Goal: Information Seeking & Learning: Check status

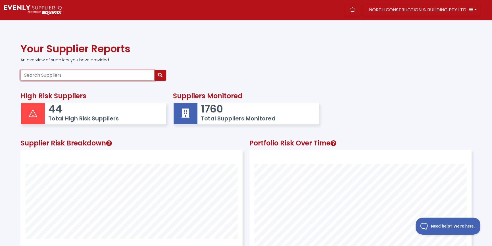
click at [60, 74] on input "Search Suppliers" at bounding box center [87, 75] width 134 height 11
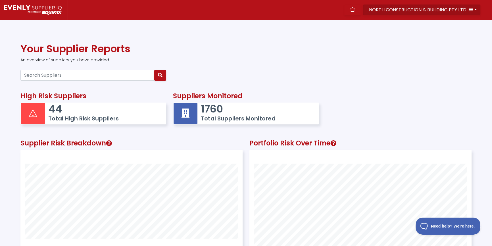
click at [403, 14] on button "NORTH CONSTRUCTION & BUILDING PTY LTD" at bounding box center [421, 10] width 117 height 11
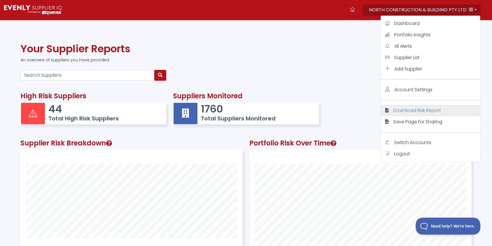
click at [408, 111] on span "Download Risk Report" at bounding box center [417, 110] width 48 height 7
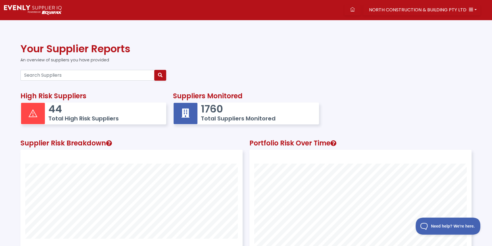
drag, startPoint x: 286, startPoint y: 82, endPoint x: 268, endPoint y: 68, distance: 22.7
click at [283, 76] on div at bounding box center [246, 75] width 458 height 15
click at [241, 83] on div "Suppliers Monitored 1760 Total Suppliers Monitored" at bounding box center [246, 106] width 153 height 47
click at [396, 3] on div "NORTH CONSTRUCTION & BUILDING PTY LTD Dashboard Portfolio Insights All Alerts S…" at bounding box center [279, 10] width 425 height 20
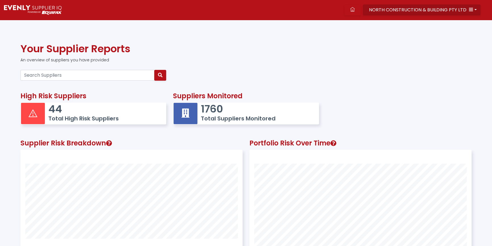
scroll to position [148, 222]
click at [439, 7] on span "NORTH CONSTRUCTION & BUILDING PTY LTD" at bounding box center [417, 10] width 97 height 7
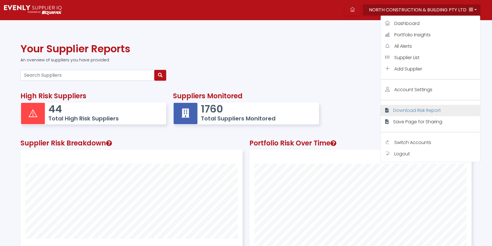
click at [412, 109] on span "Download Risk Report" at bounding box center [417, 110] width 48 height 7
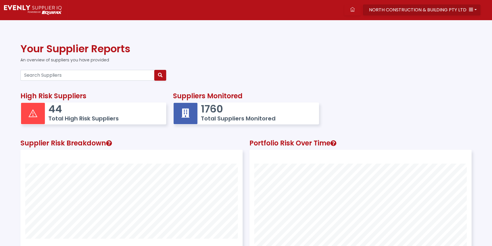
click at [410, 10] on span "NORTH CONSTRUCTION & BUILDING PTY LTD" at bounding box center [417, 10] width 97 height 7
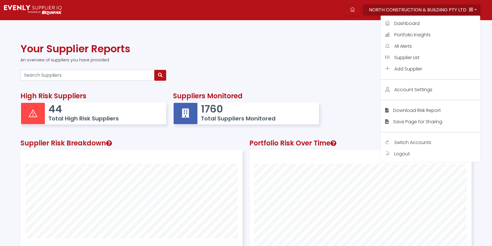
drag, startPoint x: 279, startPoint y: 67, endPoint x: 285, endPoint y: 64, distance: 6.8
click at [283, 65] on div "Your Supplier Reports An overview of suppliers you have provided" at bounding box center [246, 55] width 458 height 25
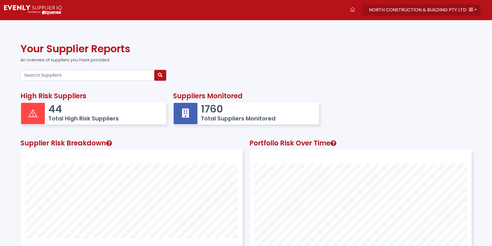
click at [473, 10] on button "NORTH CONSTRUCTION & BUILDING PTY LTD" at bounding box center [421, 10] width 117 height 11
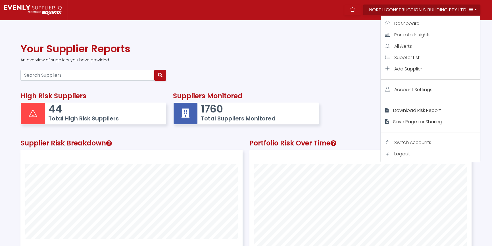
drag, startPoint x: 257, startPoint y: 78, endPoint x: 257, endPoint y: 72, distance: 6.3
click at [257, 76] on div at bounding box center [246, 75] width 458 height 15
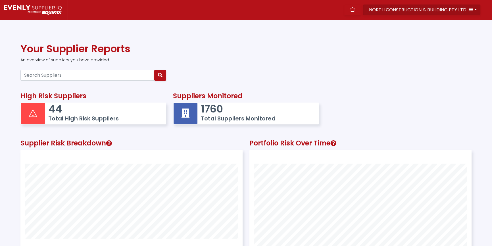
click at [437, 7] on span "NORTH CONSTRUCTION & BUILDING PTY LTD" at bounding box center [417, 10] width 97 height 7
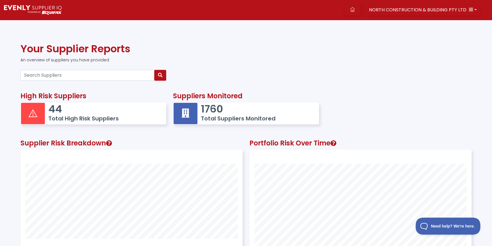
scroll to position [148, 222]
drag, startPoint x: 62, startPoint y: 76, endPoint x: 62, endPoint y: 79, distance: 3.5
click at [62, 79] on input "Search Suppliers" at bounding box center [87, 75] width 134 height 11
click at [418, 11] on span "NORTH CONSTRUCTION & BUILDING PTY LTD" at bounding box center [417, 10] width 97 height 7
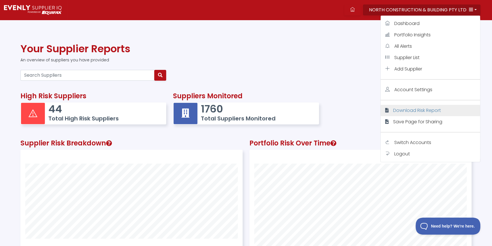
click at [419, 109] on span "Download Risk Report" at bounding box center [417, 110] width 48 height 7
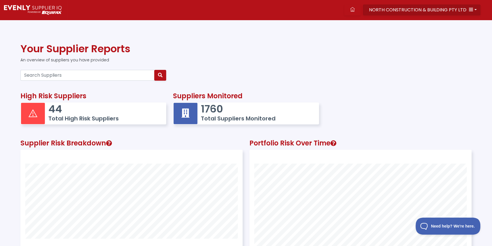
click at [446, 9] on span "NORTH CONSTRUCTION & BUILDING PTY LTD" at bounding box center [417, 10] width 97 height 7
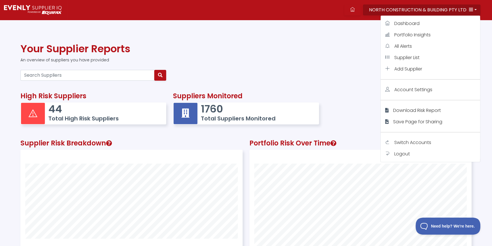
click at [402, 111] on span "Download Risk Report" at bounding box center [417, 110] width 48 height 7
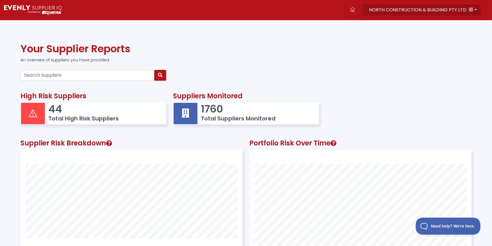
click at [418, 7] on span "NORTH CONSTRUCTION & BUILDING PTY LTD" at bounding box center [417, 10] width 97 height 7
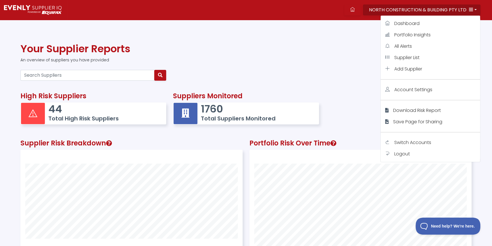
drag, startPoint x: 403, startPoint y: 109, endPoint x: 148, endPoint y: 16, distance: 271.6
click at [402, 106] on link "Download Risk Report" at bounding box center [430, 110] width 99 height 11
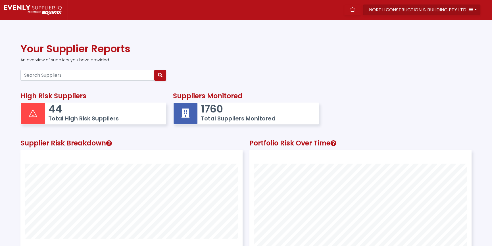
scroll to position [148, 222]
click at [440, 11] on span "NORTH CONSTRUCTION & BUILDING PTY LTD" at bounding box center [417, 10] width 97 height 7
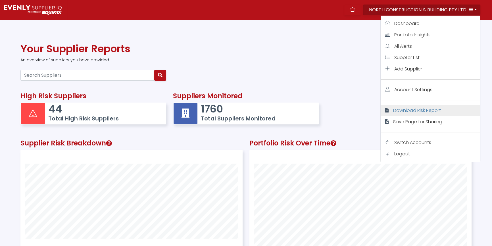
click at [408, 108] on span "Download Risk Report" at bounding box center [417, 110] width 48 height 7
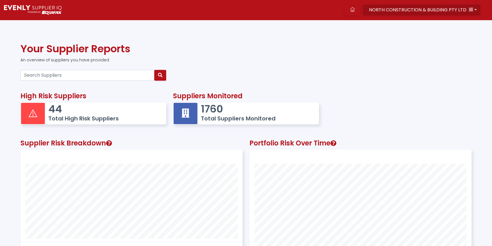
click at [474, 9] on button "NORTH CONSTRUCTION & BUILDING PTY LTD" at bounding box center [421, 10] width 117 height 11
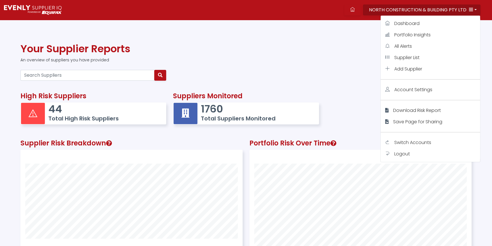
drag, startPoint x: 287, startPoint y: 60, endPoint x: 324, endPoint y: 22, distance: 53.4
click at [288, 62] on p "An overview of suppliers you have provided" at bounding box center [245, 60] width 451 height 6
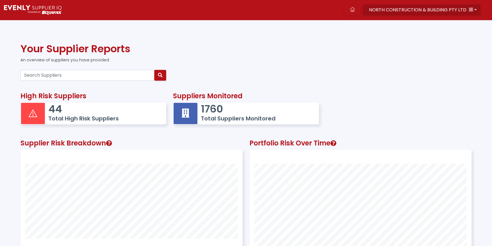
click at [444, 12] on span "NORTH CONSTRUCTION & BUILDING PTY LTD" at bounding box center [417, 10] width 97 height 7
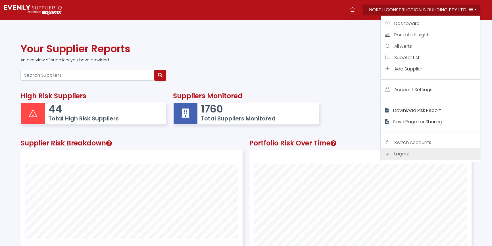
click at [407, 154] on span "Logout" at bounding box center [402, 154] width 16 height 7
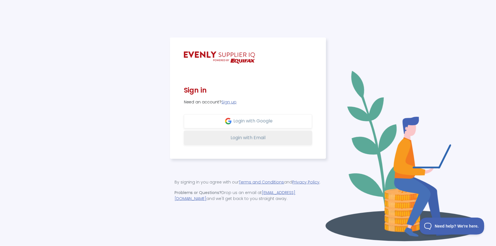
click at [225, 135] on button "Login with Email" at bounding box center [248, 138] width 128 height 14
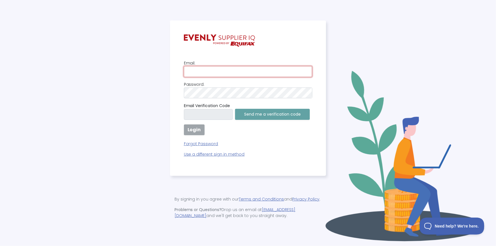
type input "[PERSON_NAME][EMAIL_ADDRESS][DOMAIN_NAME]"
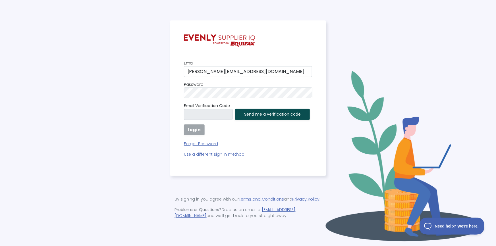
click at [258, 114] on button "Send me a verification code" at bounding box center [272, 114] width 75 height 11
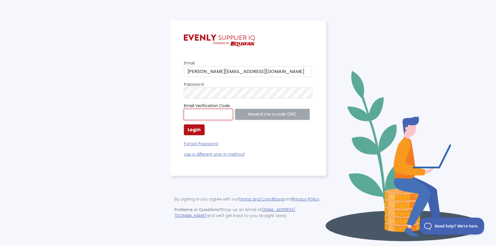
click at [211, 112] on input "text" at bounding box center [208, 114] width 49 height 11
paste input "005459"
click at [256, 112] on div "Email Verification Code 005459 Resend me a code (97)" at bounding box center [248, 111] width 128 height 17
click at [199, 130] on strong "Login" at bounding box center [193, 129] width 13 height 7
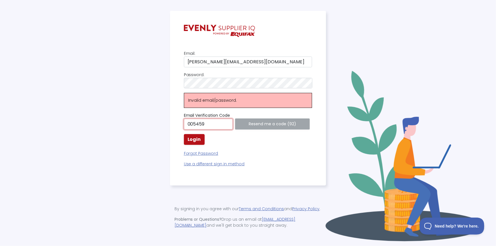
click at [185, 124] on input "005459" at bounding box center [208, 124] width 49 height 11
type input "005459"
click at [187, 143] on button "Login" at bounding box center [194, 139] width 21 height 11
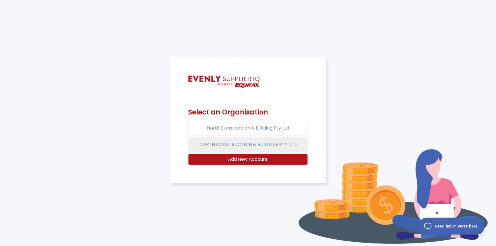
click at [241, 143] on button "NORTH CONSTRUCTION & BUILDING PTY LTD" at bounding box center [247, 144] width 119 height 14
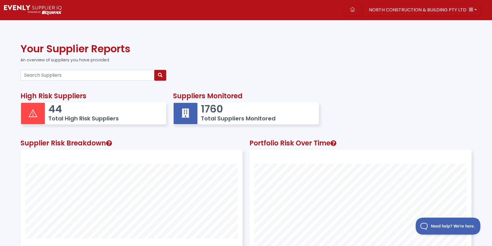
scroll to position [148, 222]
click at [26, 74] on input "Search Suppliers" at bounding box center [87, 75] width 134 height 11
click at [419, 11] on span "NORTH CONSTRUCTION & BUILDING PTY LTD" at bounding box center [417, 10] width 97 height 7
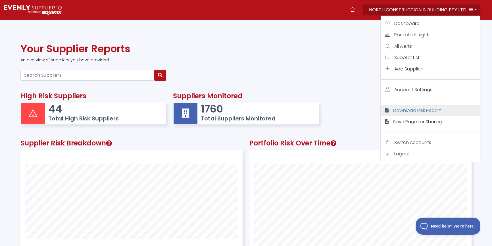
click at [406, 108] on span "Download Risk Report" at bounding box center [417, 110] width 48 height 7
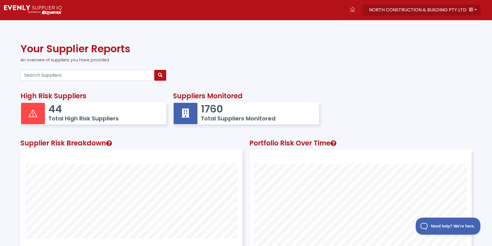
click at [441, 8] on span "NORTH CONSTRUCTION & BUILDING PTY LTD" at bounding box center [417, 10] width 97 height 7
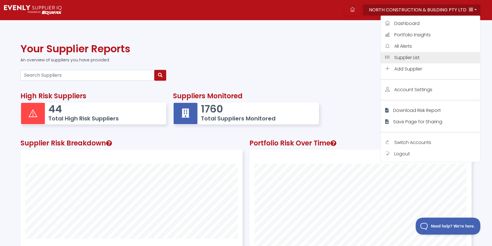
click at [413, 58] on span "Supplier List" at bounding box center [406, 57] width 25 height 7
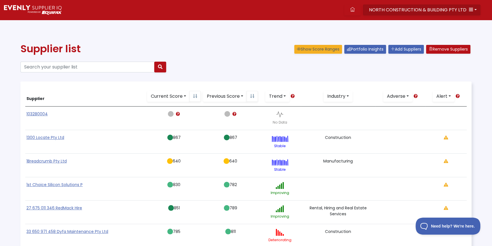
click at [435, 10] on span "NORTH CONSTRUCTION & BUILDING PTY LTD" at bounding box center [417, 10] width 97 height 7
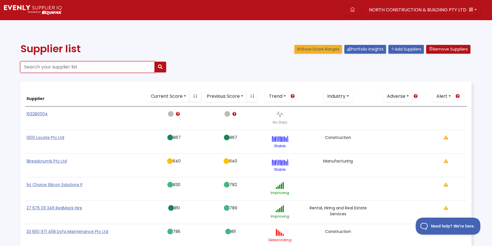
click at [49, 68] on input "Search your supplier list" at bounding box center [87, 67] width 134 height 11
paste input "52604400928"
type input "52604400928"
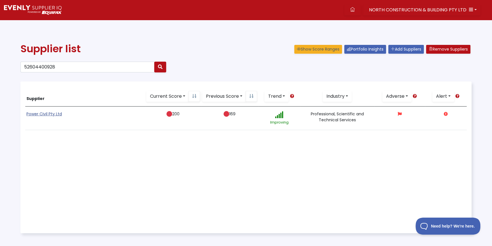
click at [53, 115] on link "Power Civil Pty Ltd" at bounding box center [44, 114] width 36 height 6
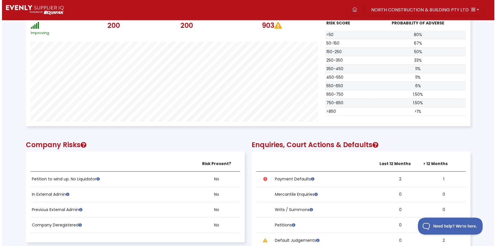
scroll to position [258, 0]
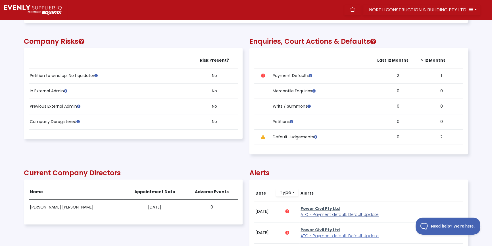
click at [320, 215] on span "ATO - Payment default: Default Update" at bounding box center [339, 215] width 78 height 6
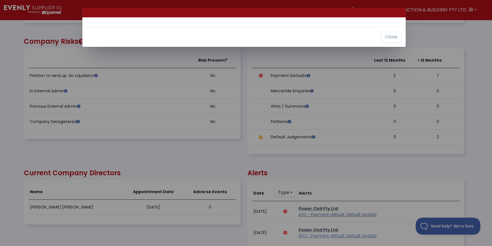
scroll to position [115, 443]
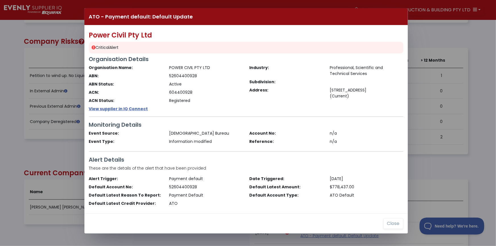
click at [130, 54] on div "Power Civil Pty Ltd Critical Alert Organisation Details Organisation Name: POWE…" at bounding box center [245, 119] width 323 height 188
click at [27, 163] on div "ATO - Payment default: Default Update Power Civil Pty Ltd Critical Alert Organi…" at bounding box center [248, 123] width 496 height 246
click at [388, 223] on button "Close" at bounding box center [393, 223] width 20 height 11
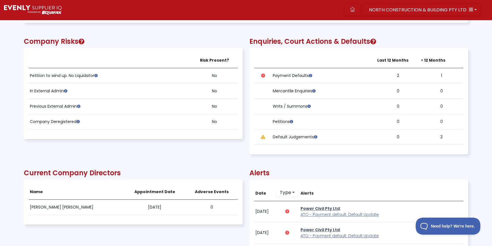
scroll to position [115, 444]
drag, startPoint x: 352, startPoint y: 9, endPoint x: 285, endPoint y: 32, distance: 70.9
click at [352, 9] on link at bounding box center [352, 10] width 16 height 11
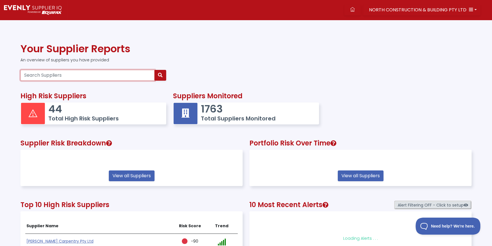
click at [61, 75] on input "Search Suppliers" at bounding box center [87, 75] width 134 height 11
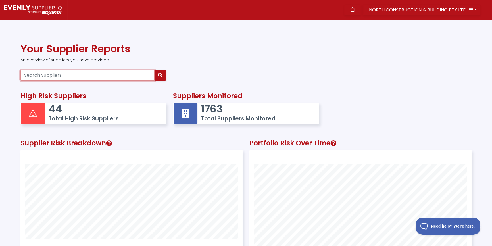
paste input "16669328876"
type input "16669328876"
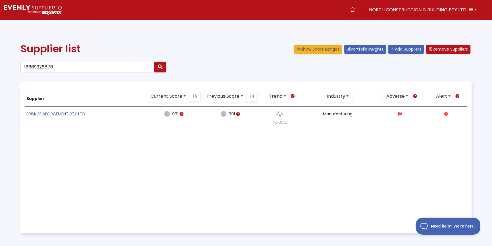
click at [49, 115] on link "BRISK REINFORCEMENT PTY LTD" at bounding box center [55, 114] width 59 height 6
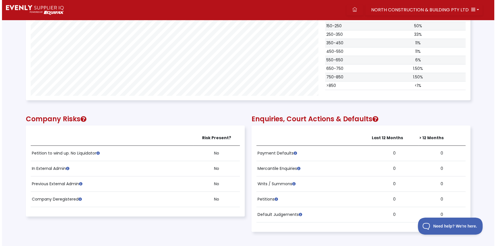
scroll to position [361, 0]
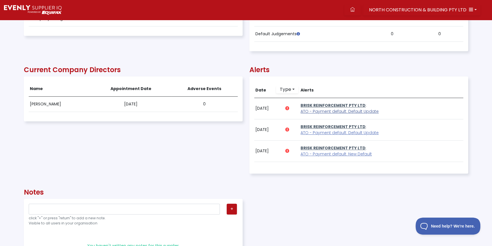
click at [331, 111] on span "ATO - Payment default: Default Update" at bounding box center [339, 111] width 78 height 6
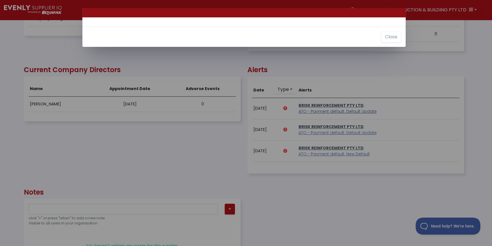
scroll to position [115, 443]
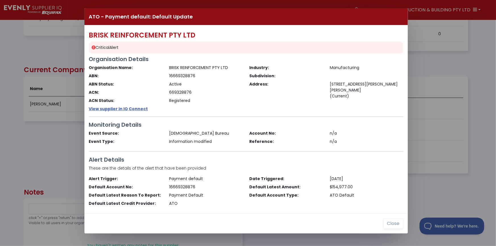
click at [478, 74] on div "ATO - Payment default: Default Update BRISK REINFORCEMENT PTY LTD Critical Aler…" at bounding box center [248, 123] width 496 height 246
click at [106, 117] on div "BRISK REINFORCEMENT PTY LTD Critical Alert Organisation Details Organisation Na…" at bounding box center [245, 119] width 323 height 188
drag, startPoint x: 394, startPoint y: 223, endPoint x: 396, endPoint y: 213, distance: 10.5
click at [394, 223] on button "Close" at bounding box center [393, 223] width 20 height 11
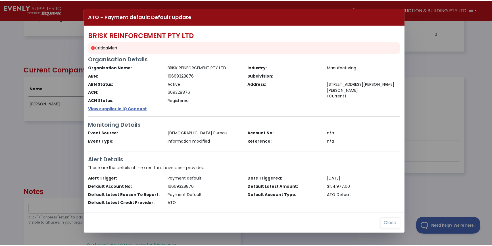
scroll to position [115, 444]
